Goal: Find specific page/section: Find specific page/section

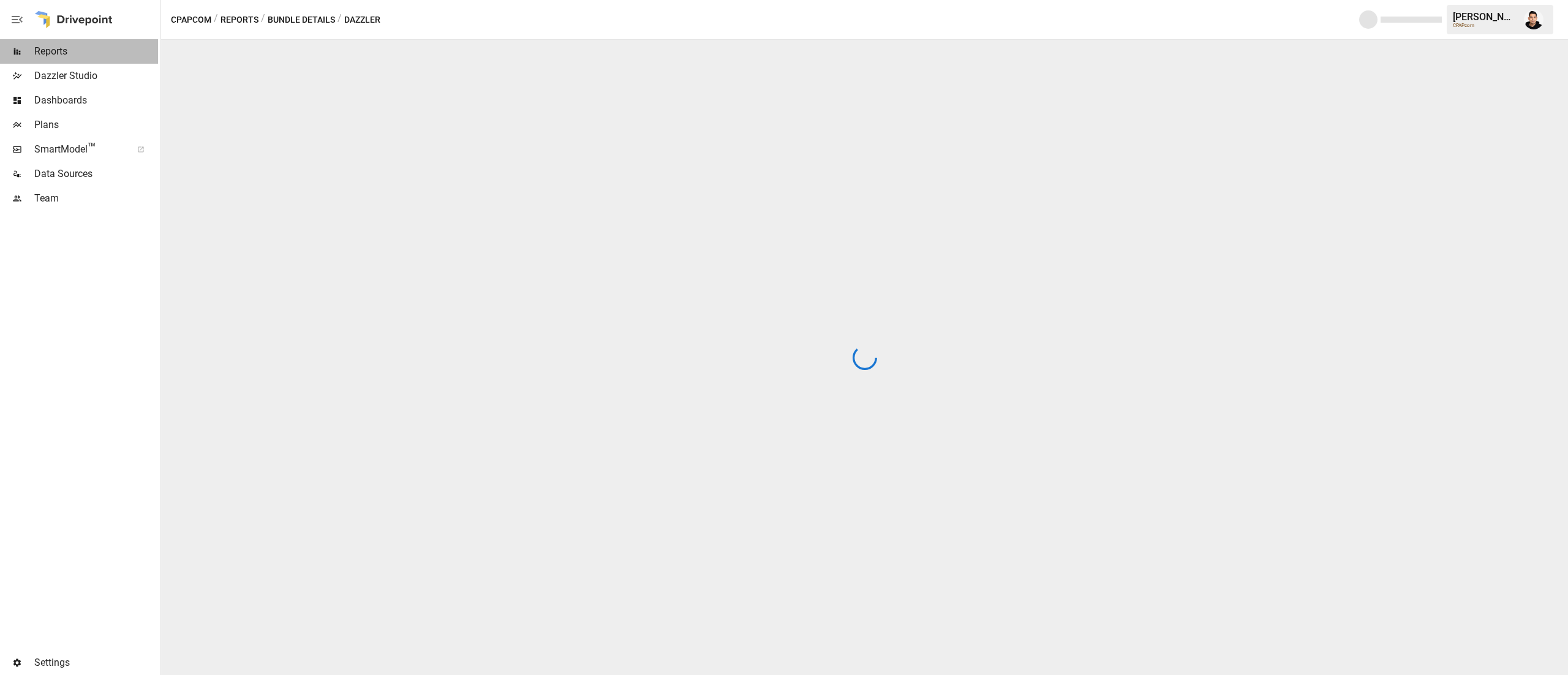
click at [32, 43] on div "Reports" at bounding box center [79, 51] width 158 height 24
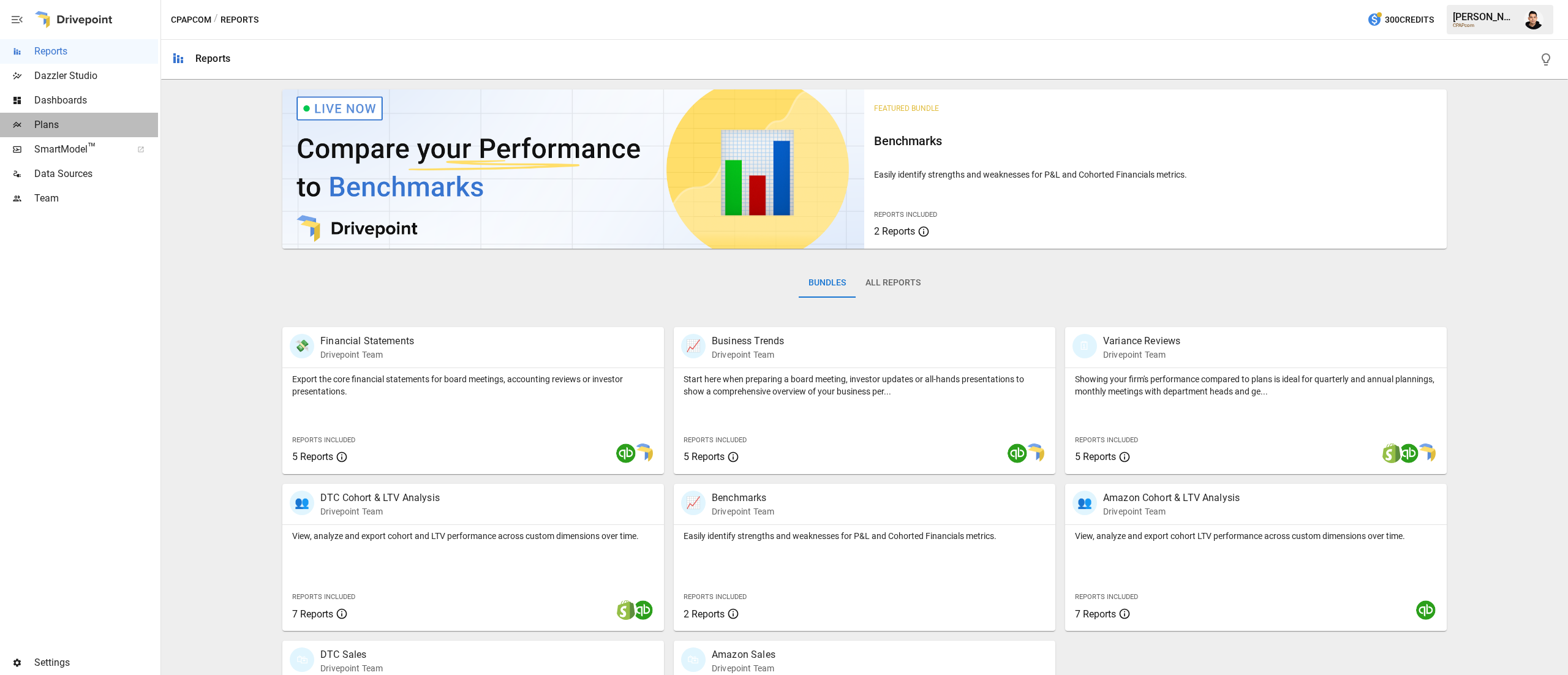
click at [38, 124] on span "Plans" at bounding box center [96, 125] width 124 height 15
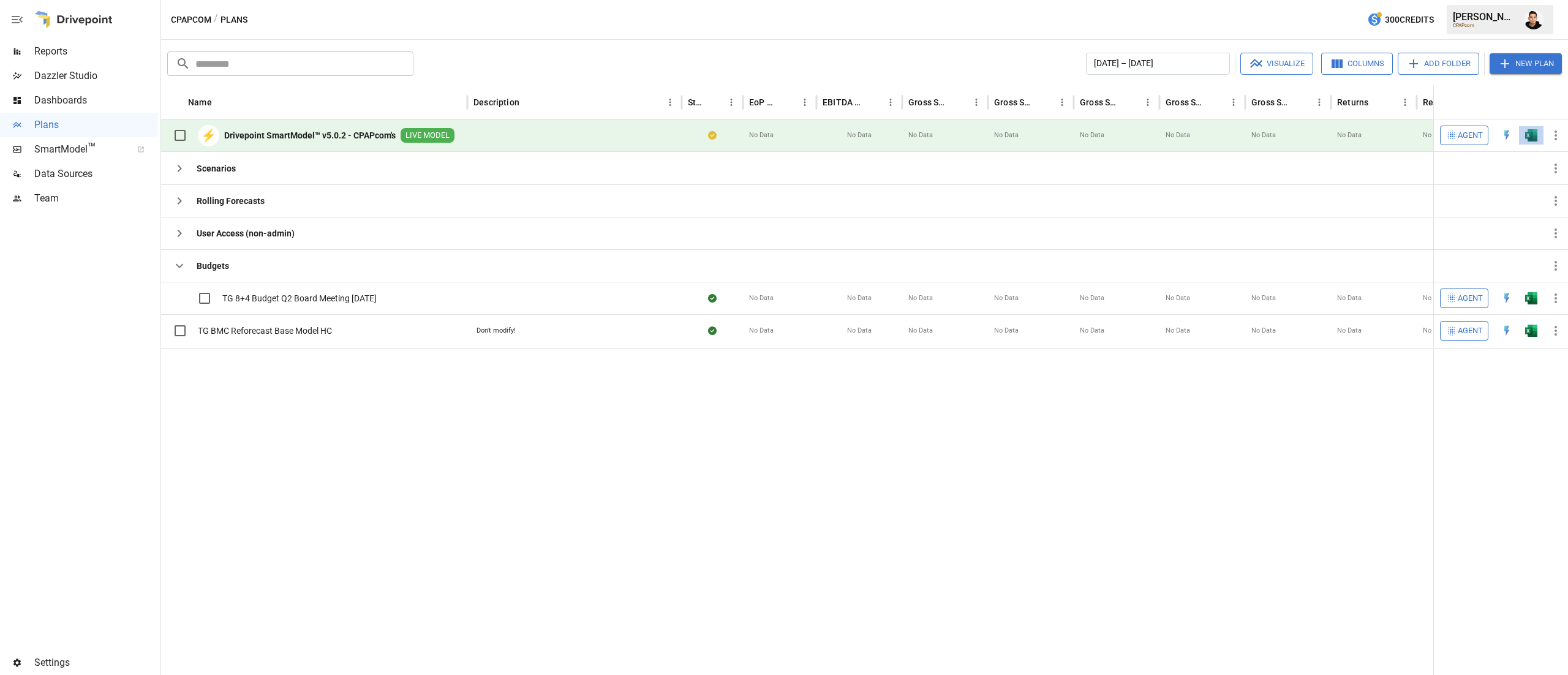
click at [1530, 142] on button "button" at bounding box center [1531, 135] width 39 height 18
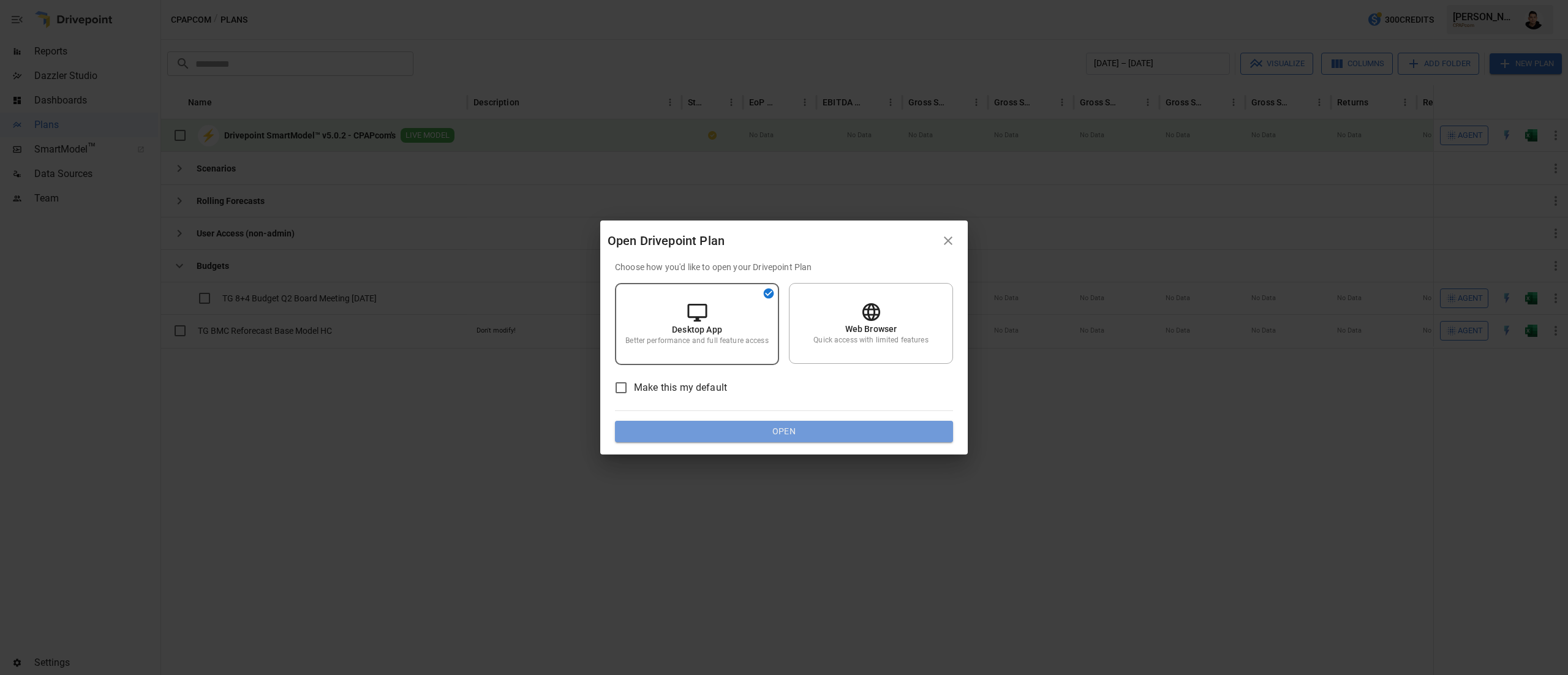
click at [879, 438] on button "Open" at bounding box center [784, 431] width 338 height 22
